Goal: Information Seeking & Learning: Find specific fact

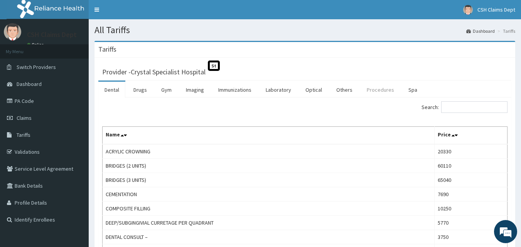
click at [377, 91] on link "Procedures" at bounding box center [381, 90] width 40 height 16
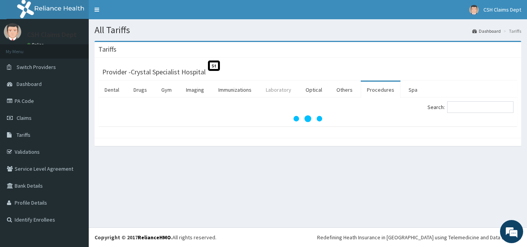
click at [277, 89] on link "Laboratory" at bounding box center [279, 90] width 38 height 16
click at [198, 94] on link "Imaging" at bounding box center [195, 90] width 30 height 16
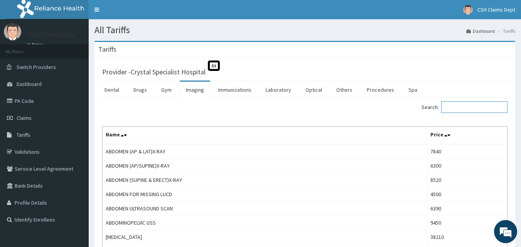
click at [455, 106] on input "Search:" at bounding box center [474, 107] width 66 height 12
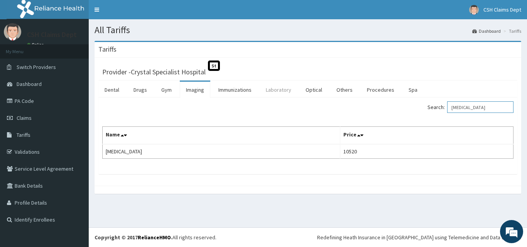
type input "[MEDICAL_DATA]"
click at [281, 88] on link "Laboratory" at bounding box center [279, 90] width 38 height 16
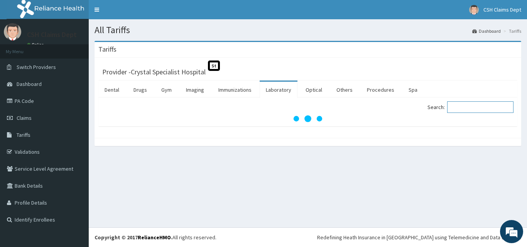
click at [459, 107] on input "Search:" at bounding box center [480, 107] width 66 height 12
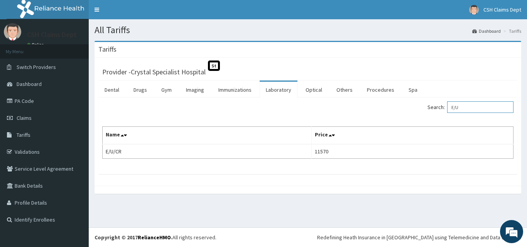
type input "E/U"
